Goal: Check status: Check status

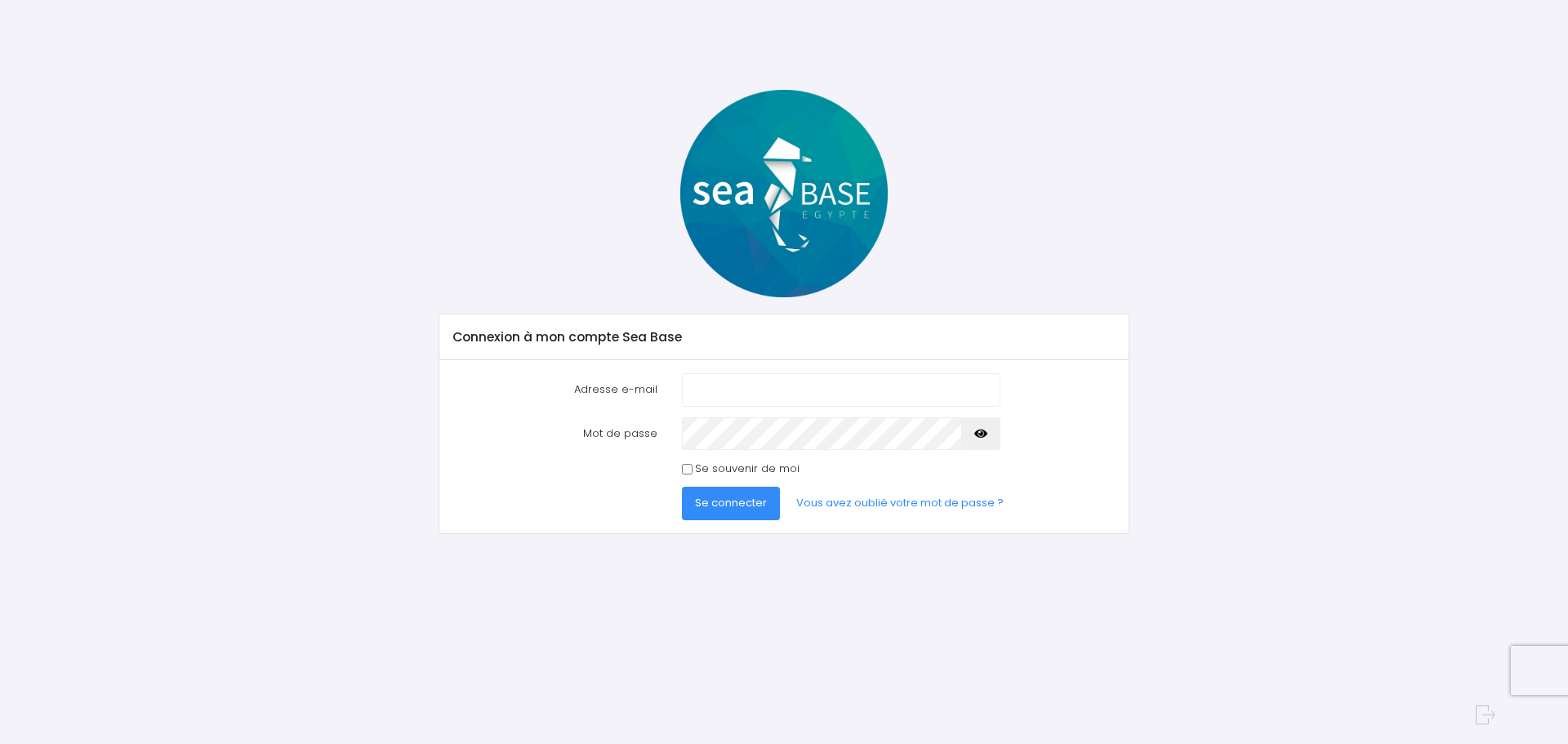
type input "[EMAIL_ADDRESS][DOMAIN_NAME]"
click at [682, 376] on input "[EMAIL_ADDRESS][DOMAIN_NAME]" at bounding box center [842, 389] width 319 height 33
click at [742, 514] on button "Se connecter" at bounding box center [731, 503] width 98 height 33
click at [292, 57] on div "Notre plateforme de réservation n'est pas compatible avec votre appareil. Veuil…" at bounding box center [784, 344] width 1568 height 688
click at [731, 501] on span "Se connecter" at bounding box center [731, 503] width 72 height 16
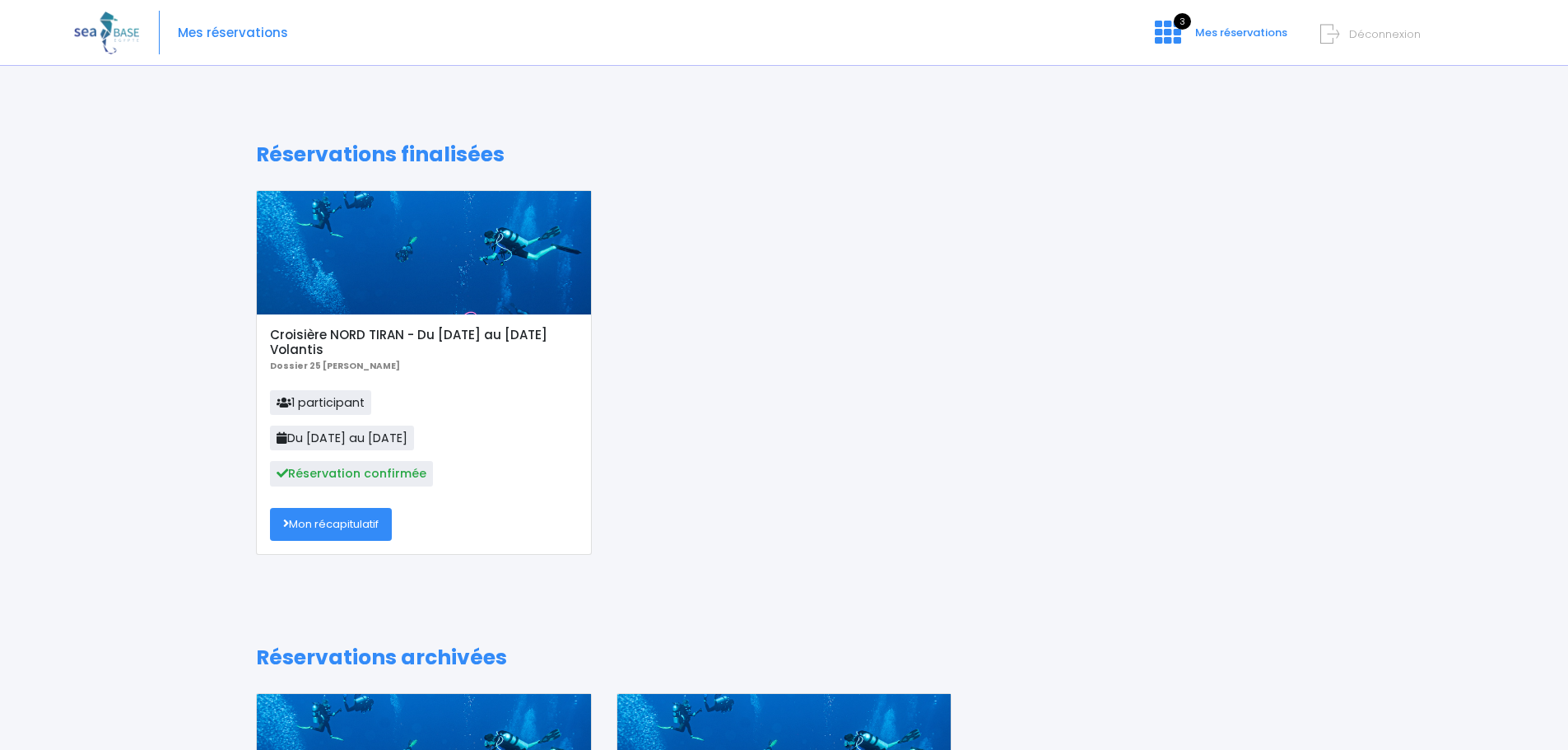
click at [317, 523] on link "Mon récapitulatif" at bounding box center [331, 524] width 122 height 33
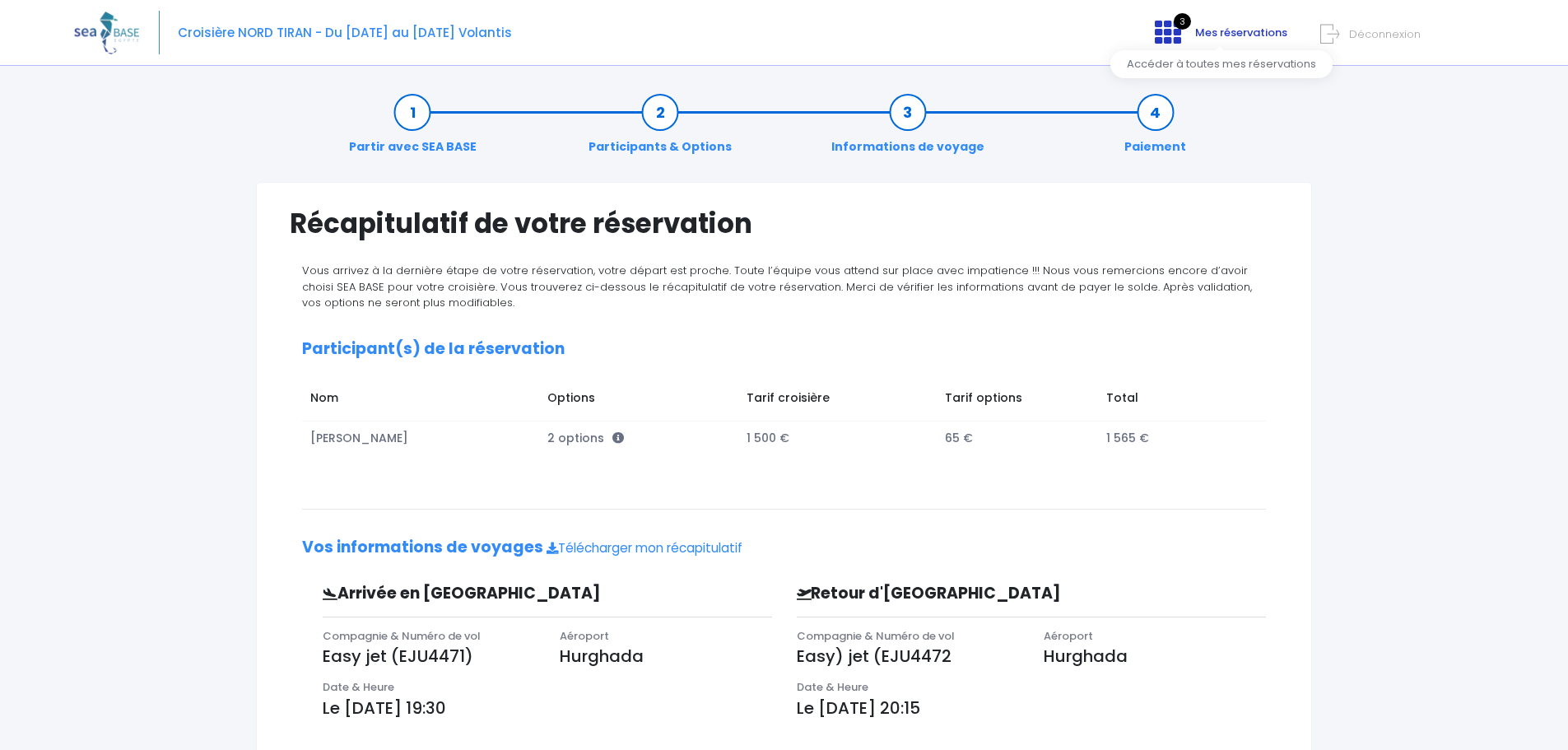
click at [1158, 29] on icon at bounding box center [1168, 32] width 26 height 26
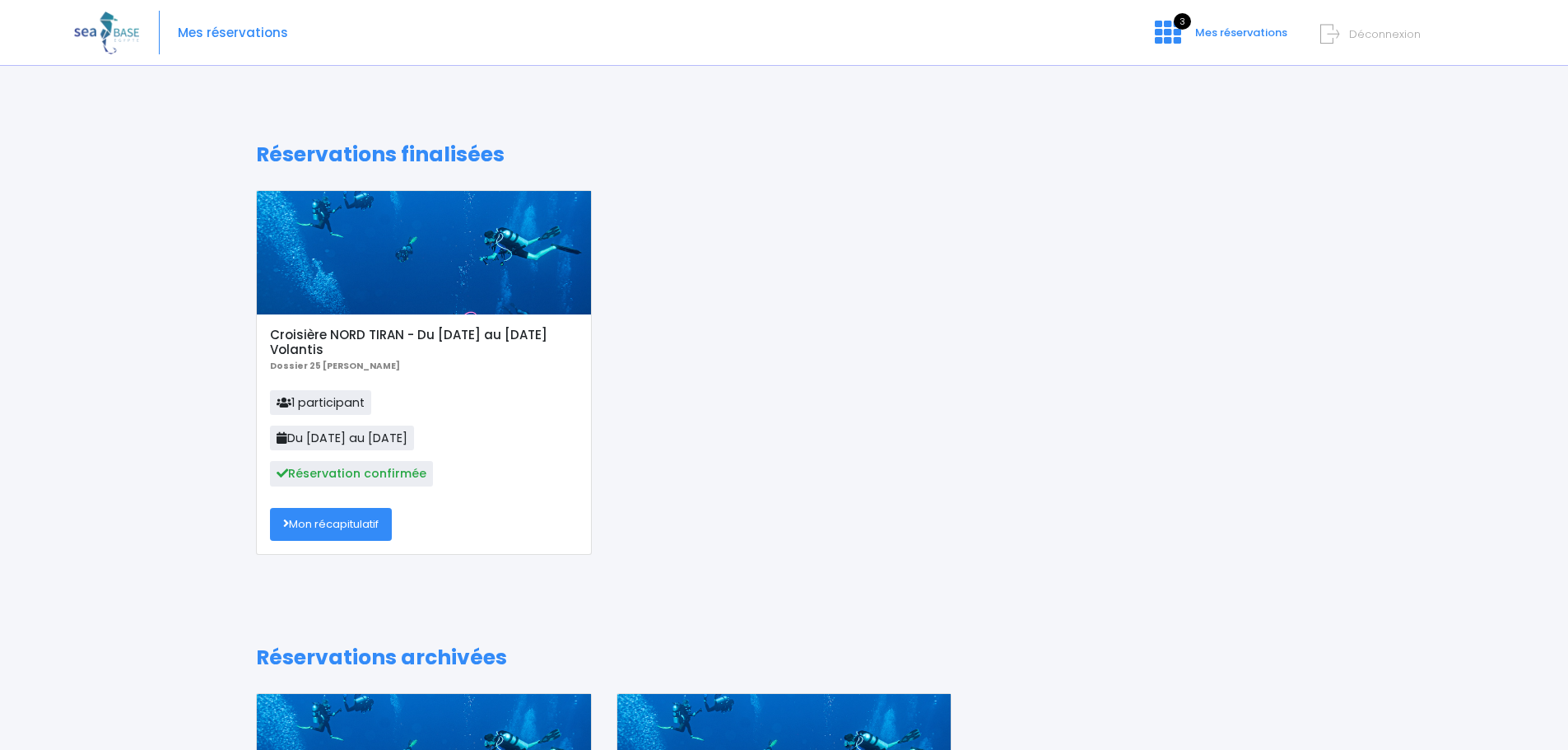
click at [1174, 70] on div "Notre plateforme de réservation n'est pas compatible avec votre appareil. Veuil…" at bounding box center [784, 532] width 1568 height 1066
